Goal: Task Accomplishment & Management: Manage account settings

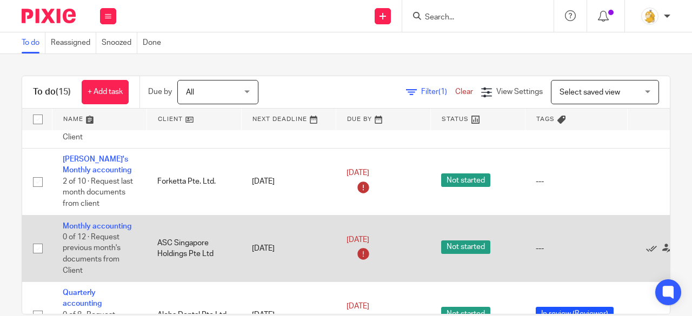
scroll to position [649, 0]
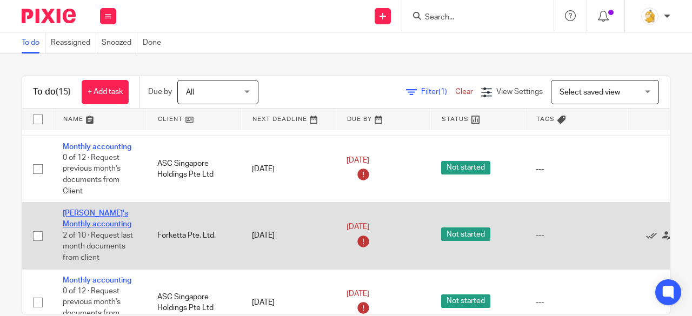
click at [88, 211] on link "[PERSON_NAME]'s Monthly accounting" at bounding box center [97, 219] width 69 height 18
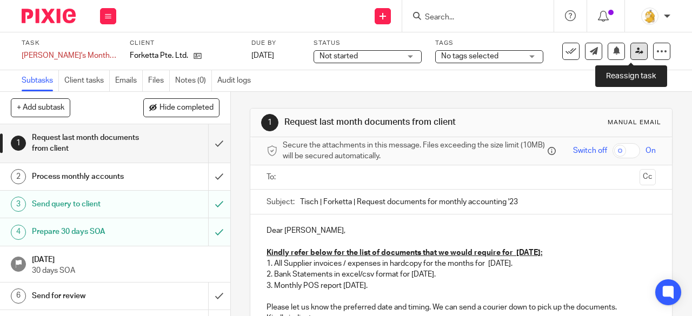
click at [635, 47] on link at bounding box center [638, 51] width 17 height 17
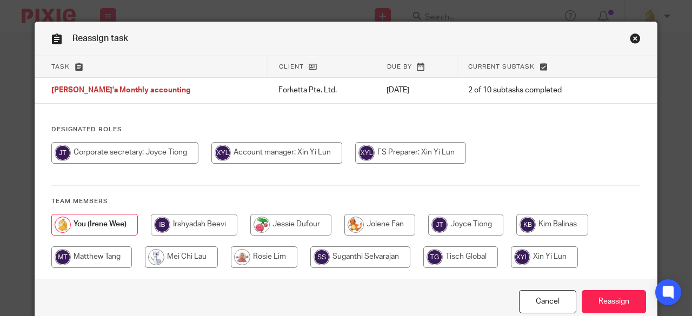
click at [262, 156] on input "radio" at bounding box center [276, 153] width 131 height 22
radio input "true"
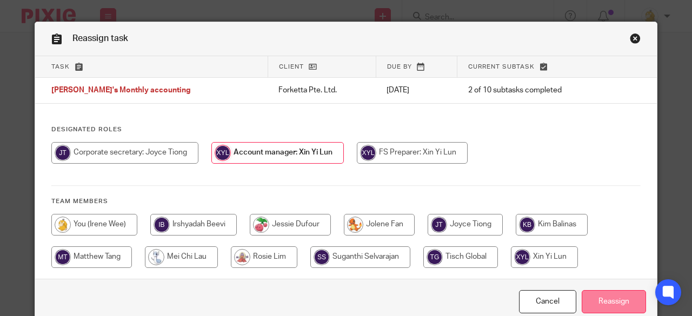
click at [609, 303] on input "Reassign" at bounding box center [614, 301] width 64 height 23
